Goal: Information Seeking & Learning: Understand process/instructions

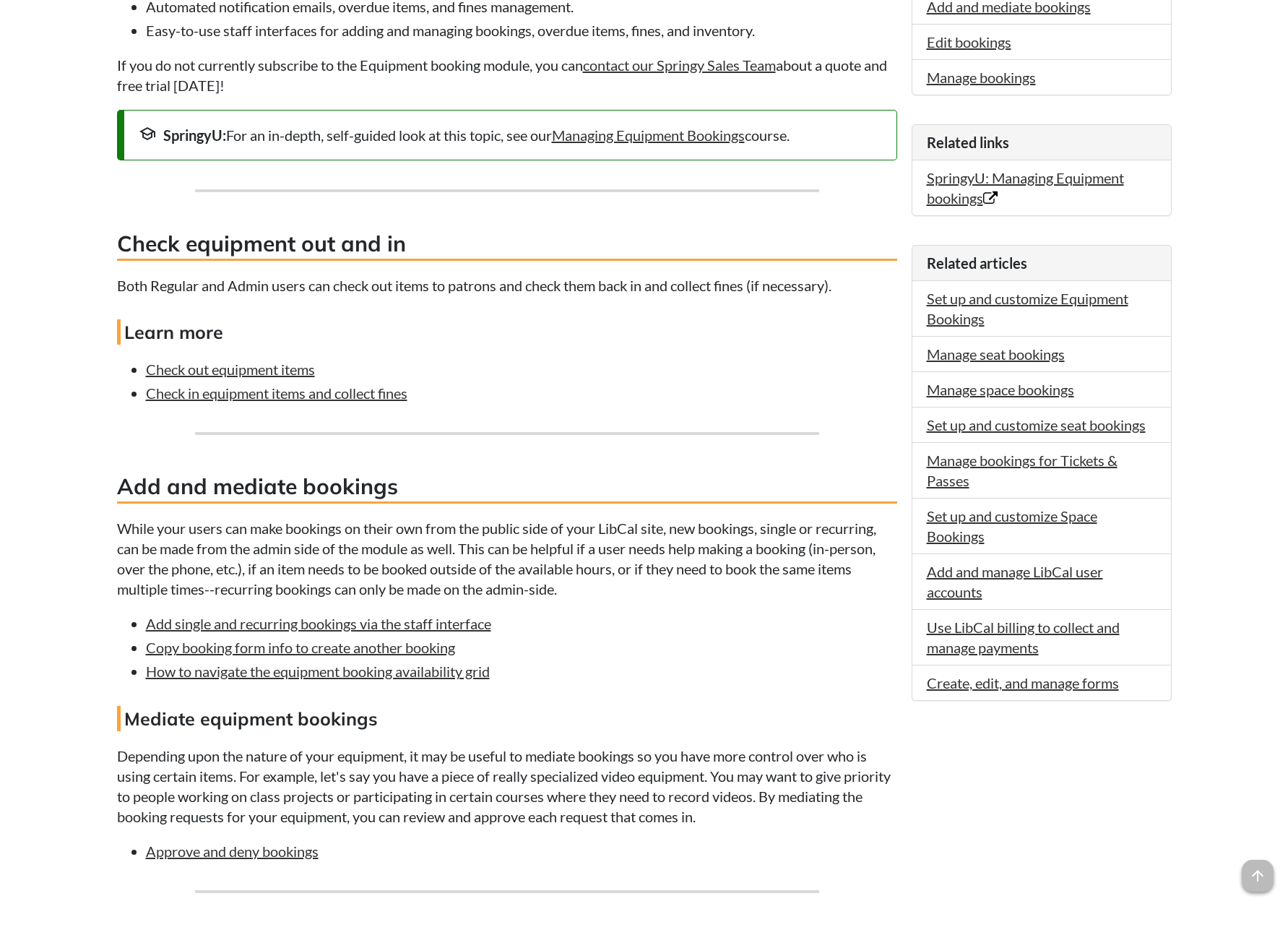
scroll to position [442, 0]
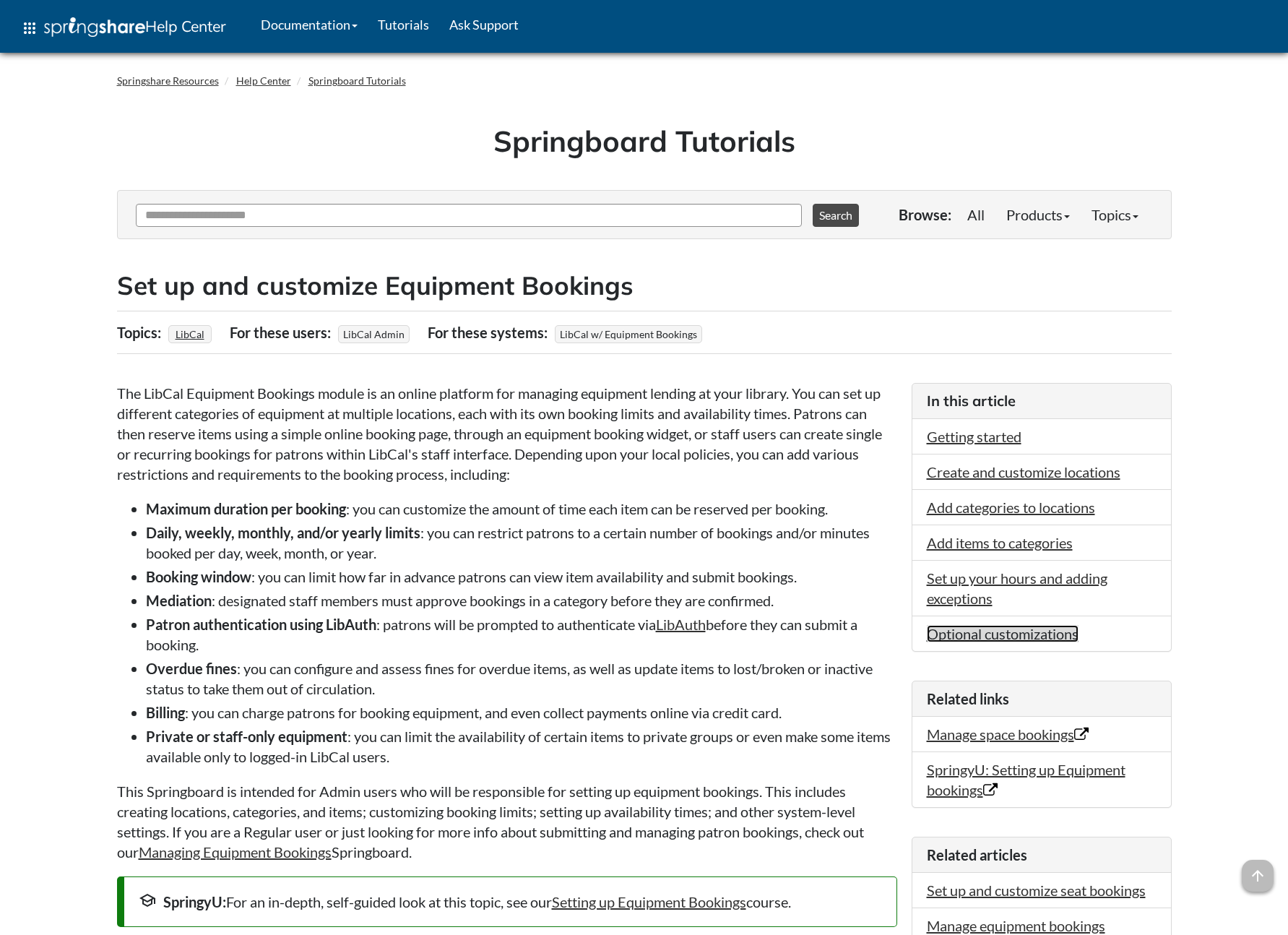
drag, startPoint x: 983, startPoint y: 633, endPoint x: 913, endPoint y: 601, distance: 77.0
click at [983, 633] on link "Optional customizations" at bounding box center [1003, 633] width 152 height 17
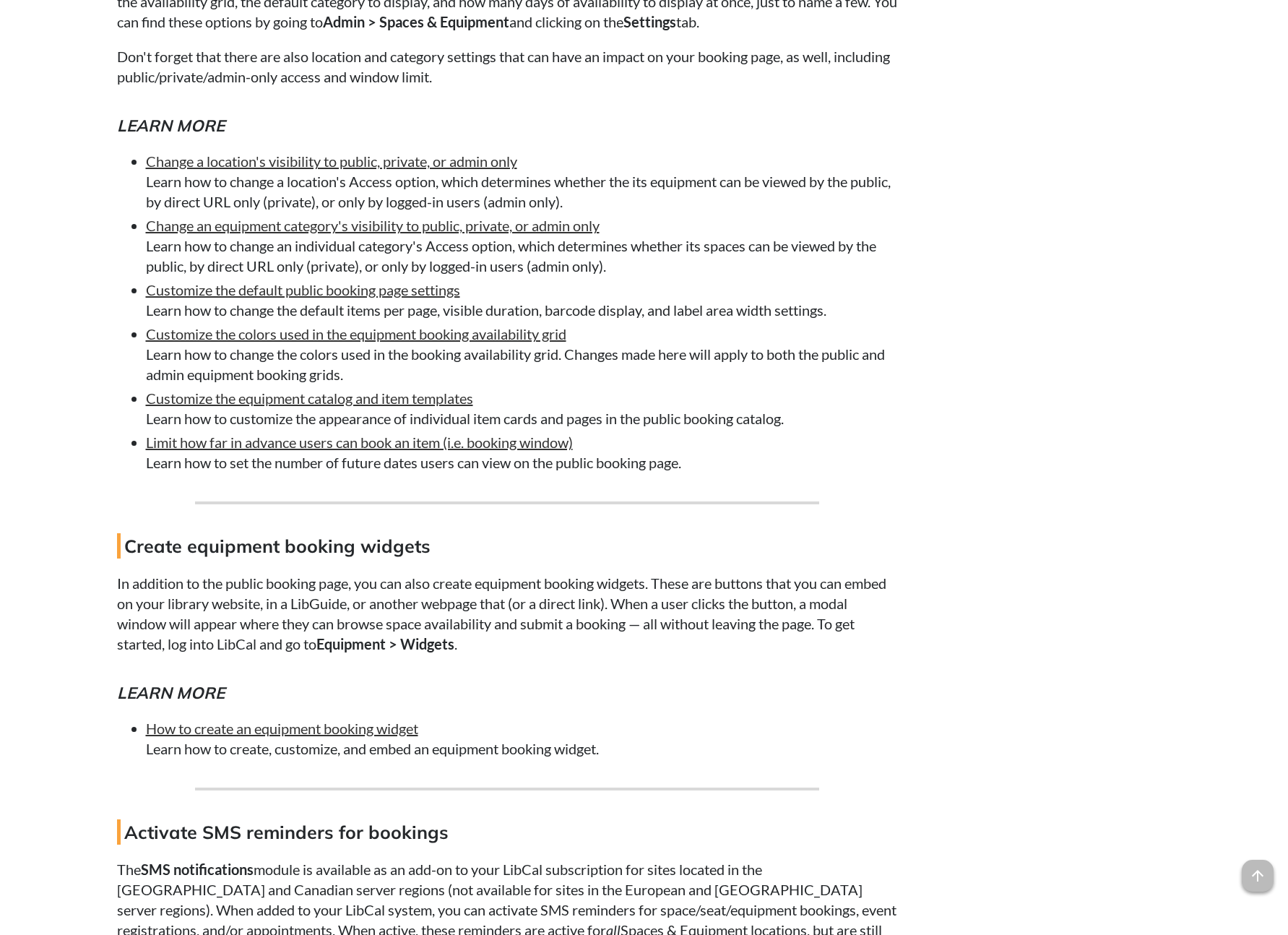
scroll to position [9759, 0]
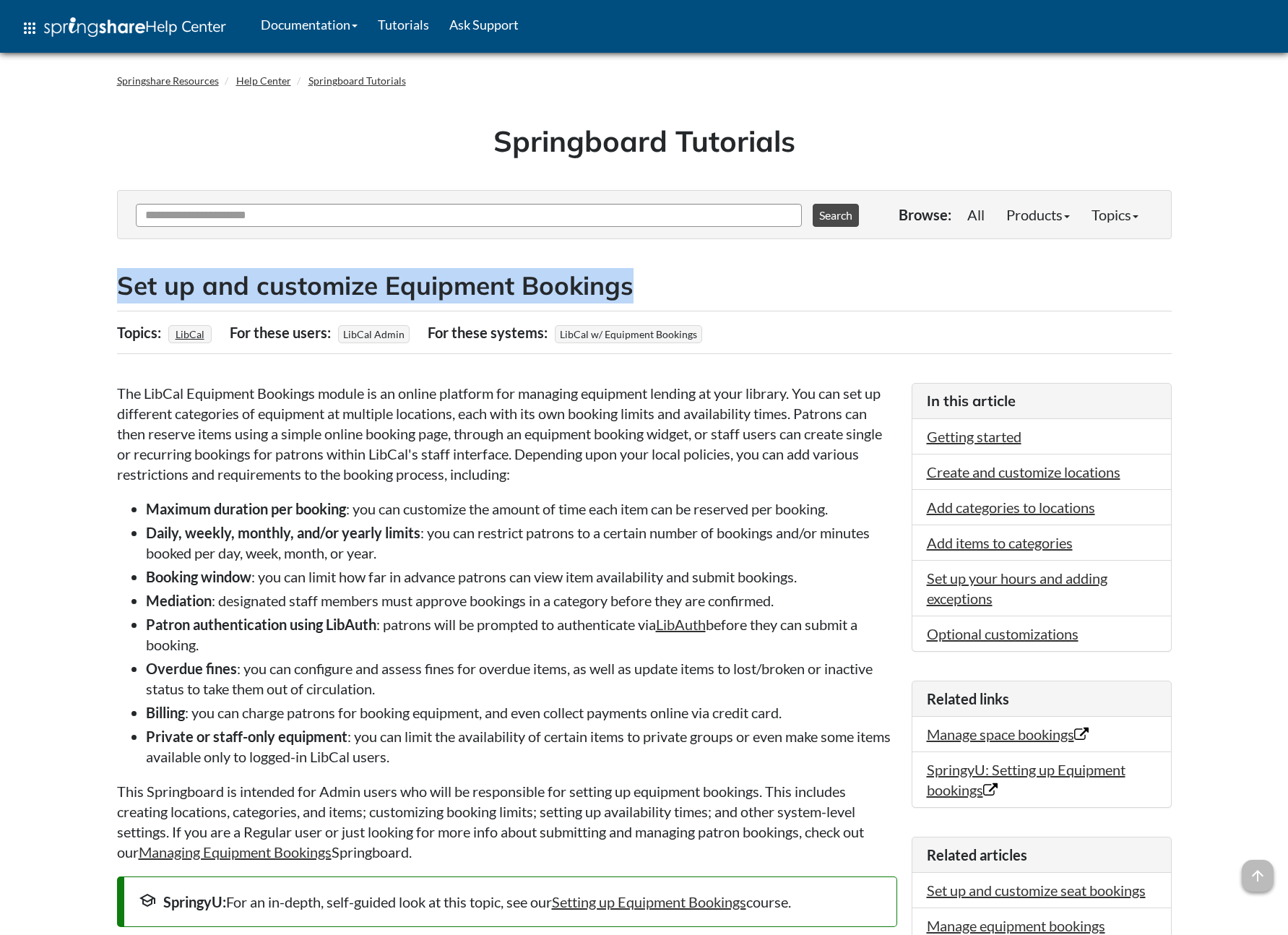
drag, startPoint x: 648, startPoint y: 295, endPoint x: 122, endPoint y: 283, distance: 526.1
click at [122, 283] on h2 "Set up and customize Equipment Bookings" at bounding box center [644, 285] width 1055 height 35
copy h2 "Set up and customize Equipment Bookings"
click at [989, 631] on link "Optional customizations" at bounding box center [1003, 633] width 152 height 17
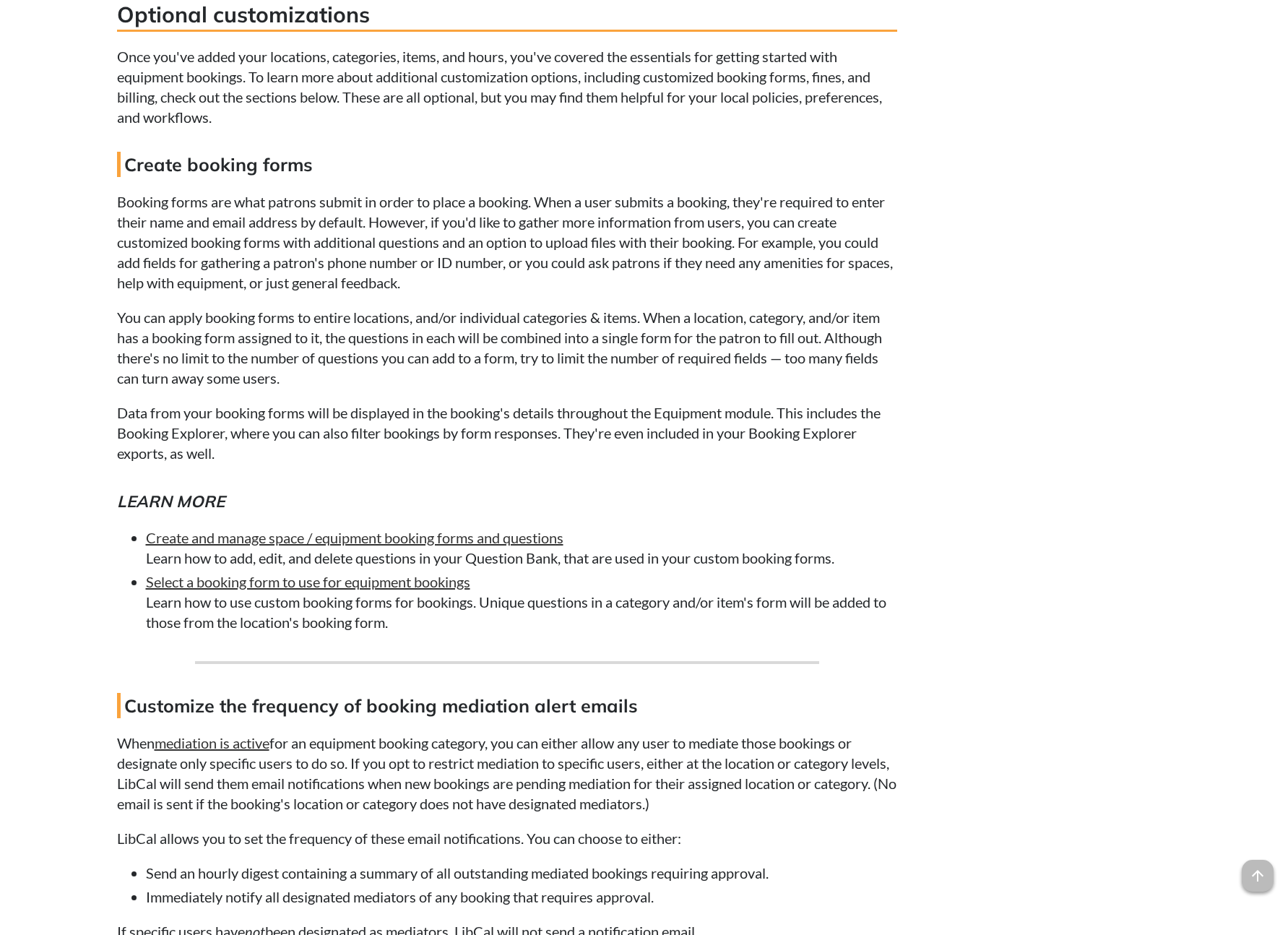
click at [513, 312] on p "You can apply booking forms to entire locations, and/or individual categories &…" at bounding box center [507, 347] width 781 height 81
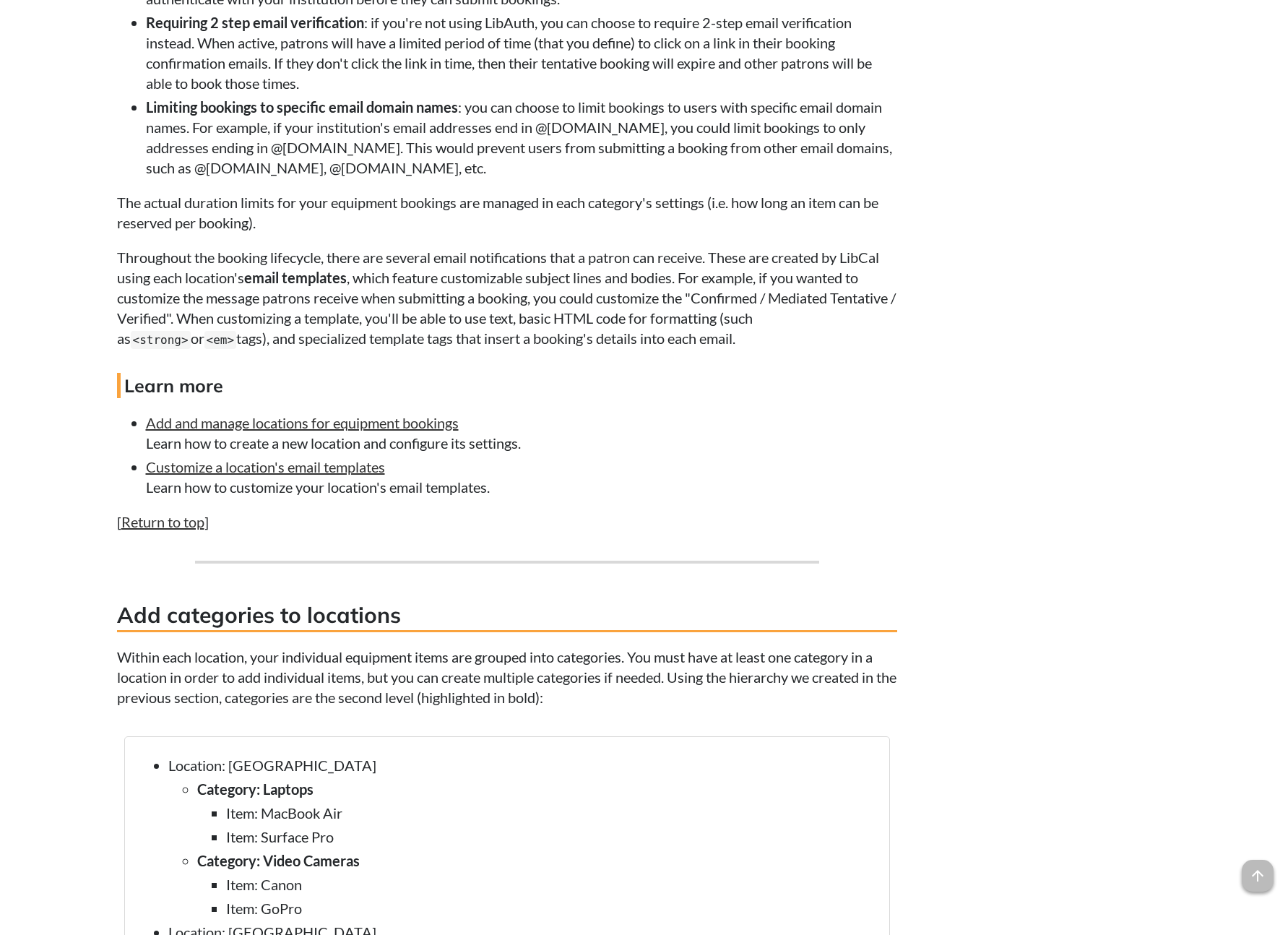
scroll to position [0, 0]
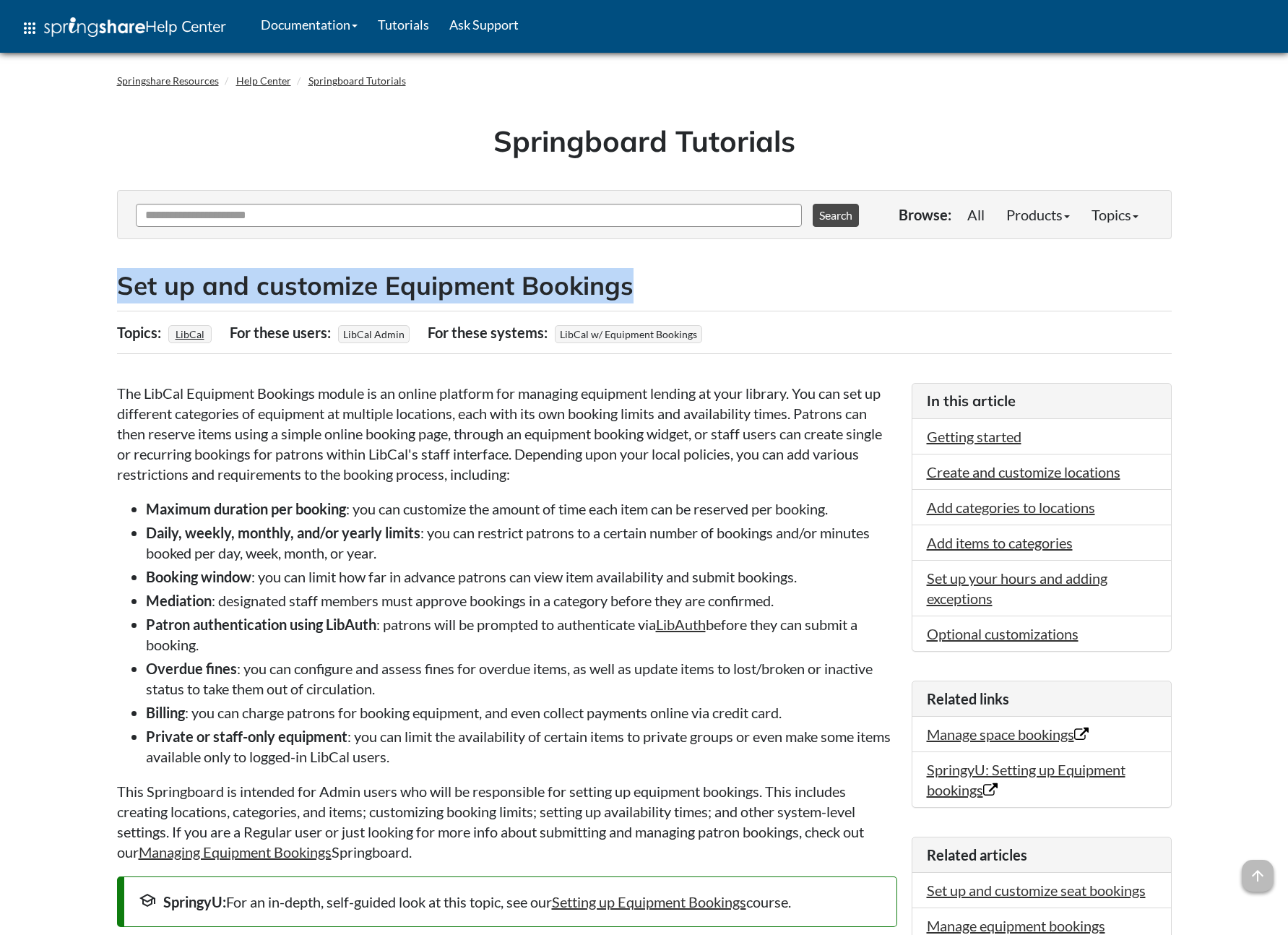
drag, startPoint x: 632, startPoint y: 289, endPoint x: 118, endPoint y: 287, distance: 514.0
click at [118, 287] on h2 "Set up and customize Equipment Bookings" at bounding box center [644, 285] width 1055 height 35
copy h2 "Set up and customize Equipment Bookings"
click at [1005, 631] on link "Optional customizations" at bounding box center [1003, 633] width 152 height 17
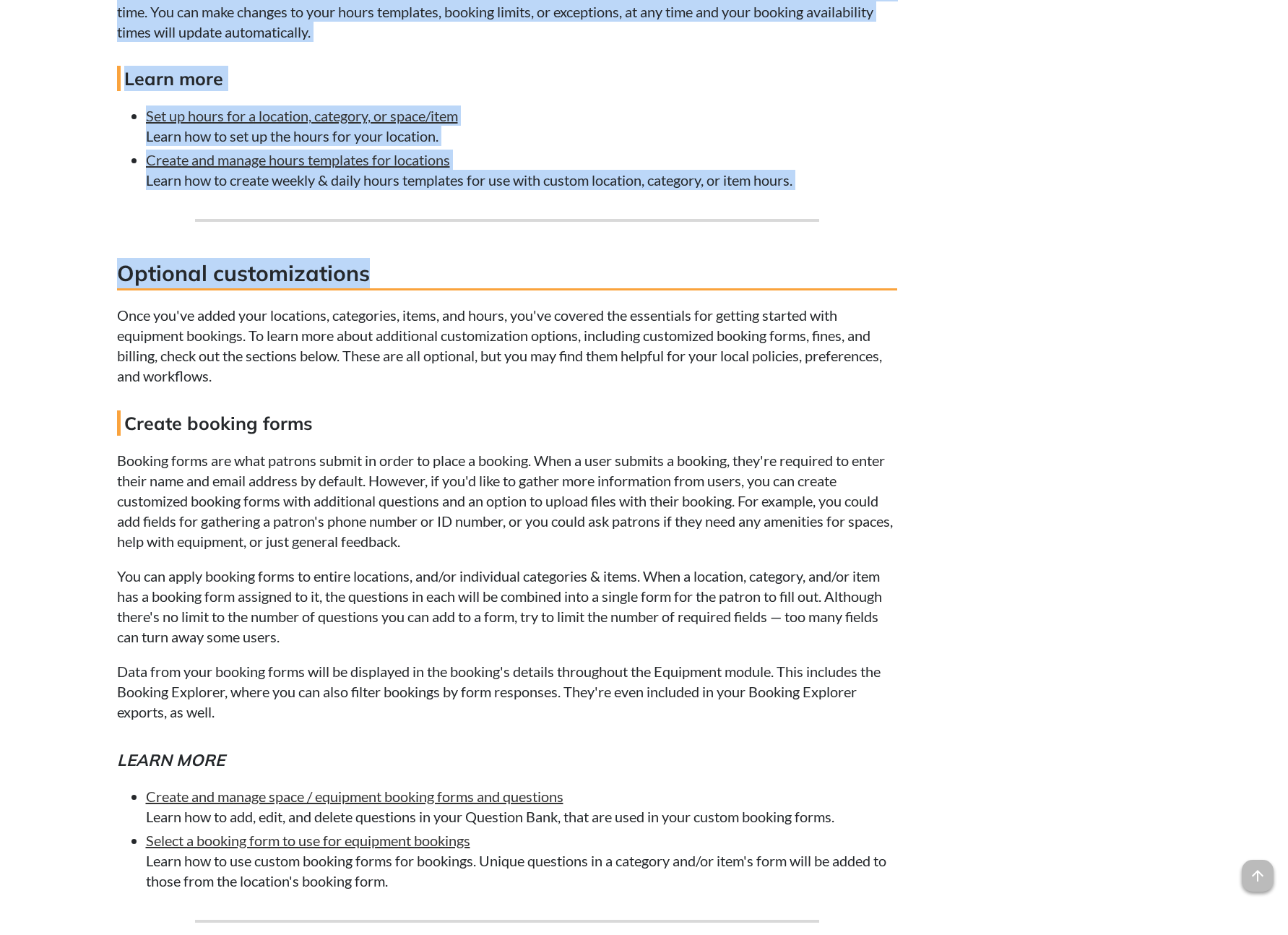
scroll to position [5562, 0]
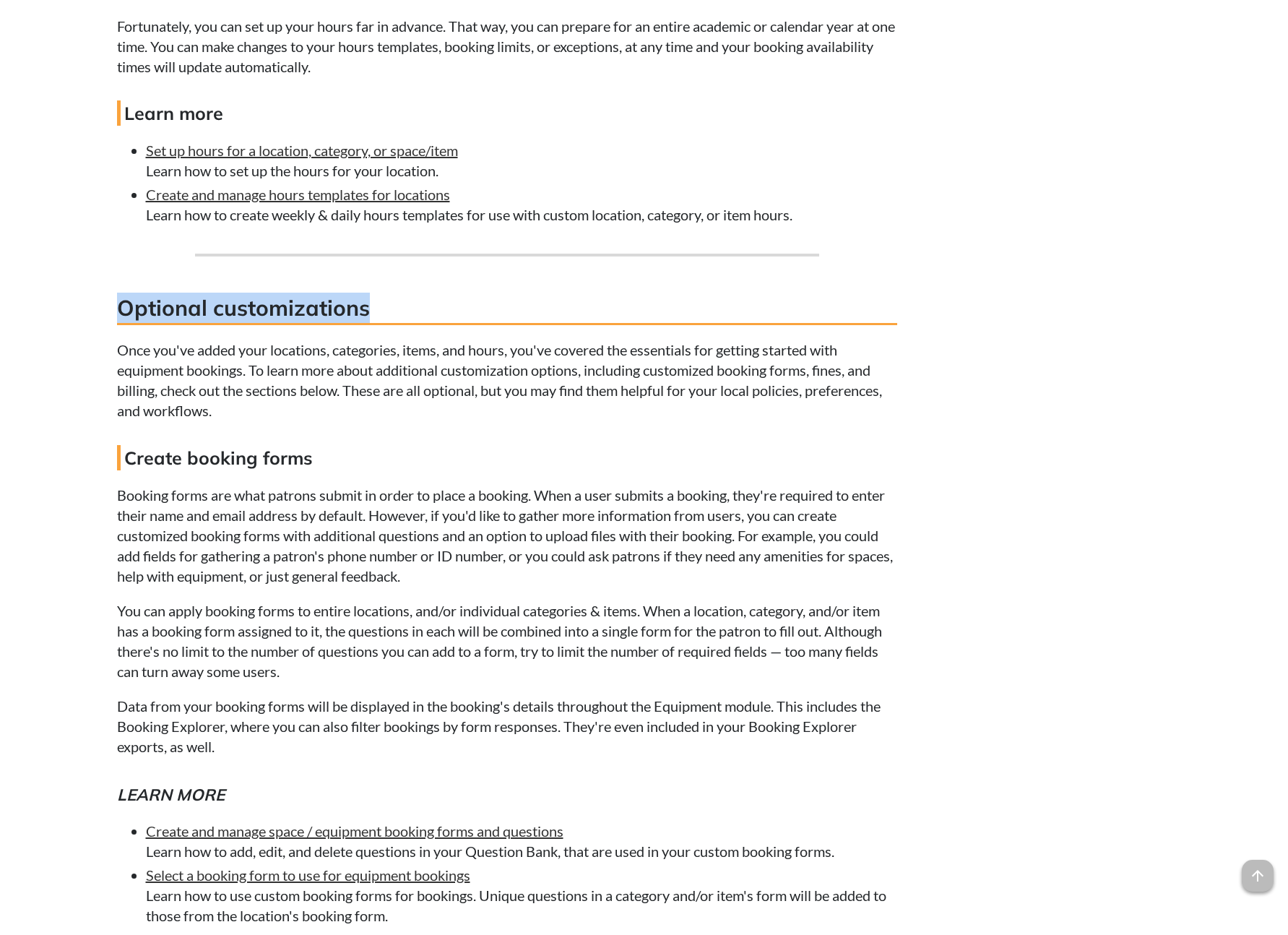
drag, startPoint x: 373, startPoint y: 16, endPoint x: 121, endPoint y: 305, distance: 383.4
click at [121, 305] on h3 "Optional customizations" at bounding box center [507, 309] width 781 height 33
copy h3 "Optional customizations"
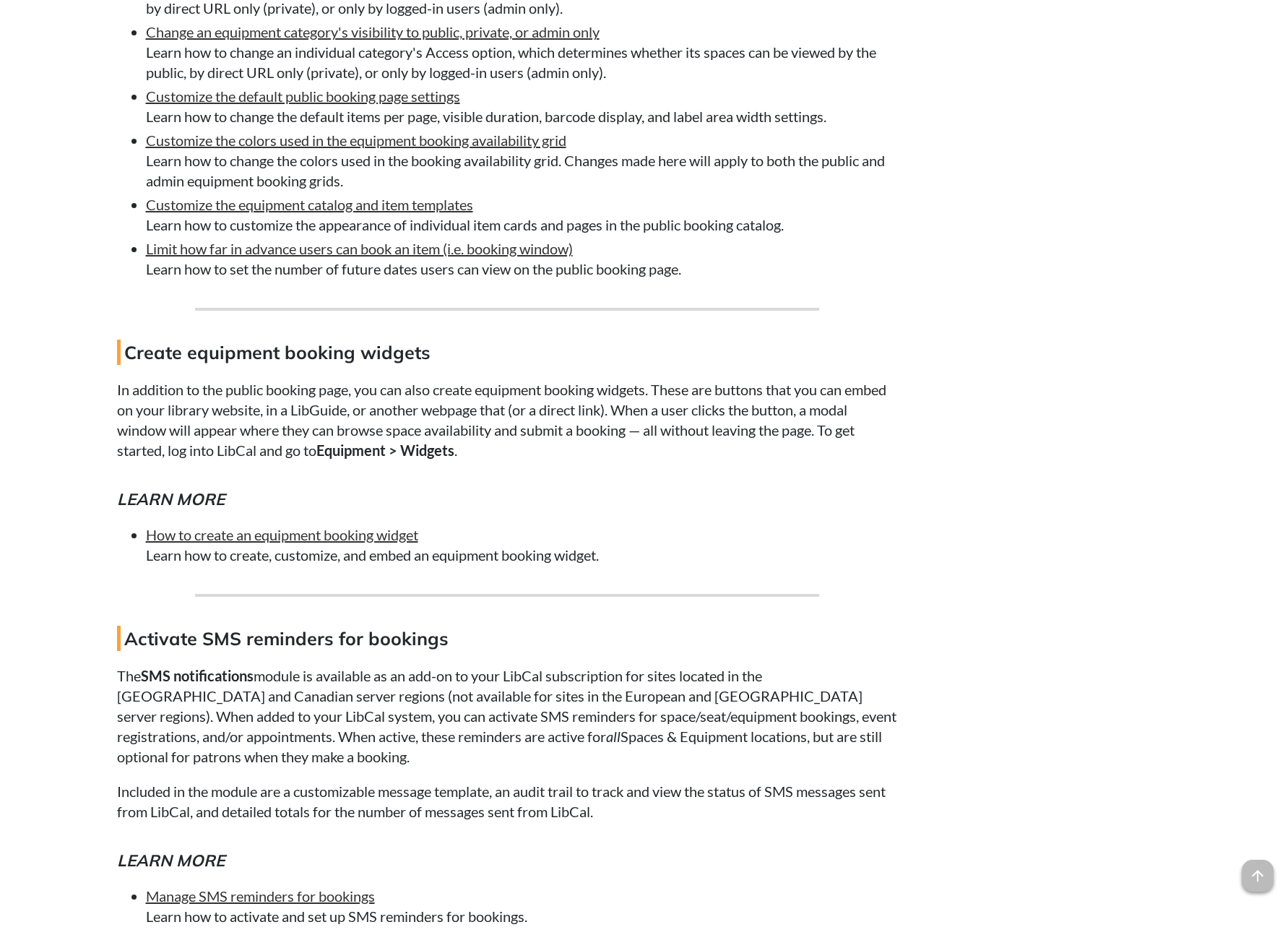
scroll to position [9933, 0]
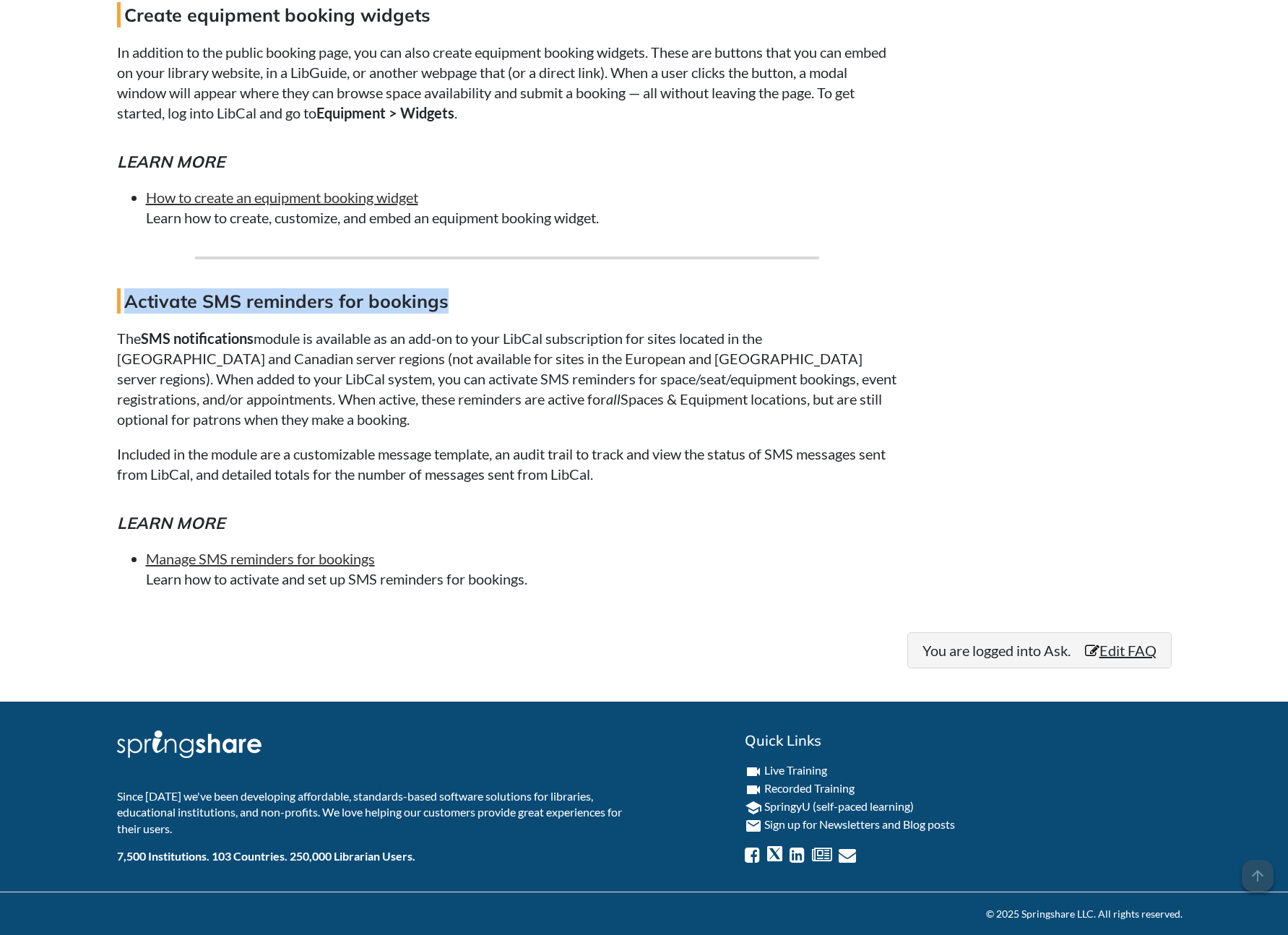
drag, startPoint x: 435, startPoint y: 322, endPoint x: 130, endPoint y: 319, distance: 305.0
click at [130, 314] on h4 "Activate SMS reminders for bookings" at bounding box center [507, 300] width 781 height 25
copy h4 "Activate SMS reminders for bookings"
click at [498, 123] on p "In addition to the public booking page, you can also create equipment booking w…" at bounding box center [507, 82] width 781 height 81
